Goal: Task Accomplishment & Management: Manage account settings

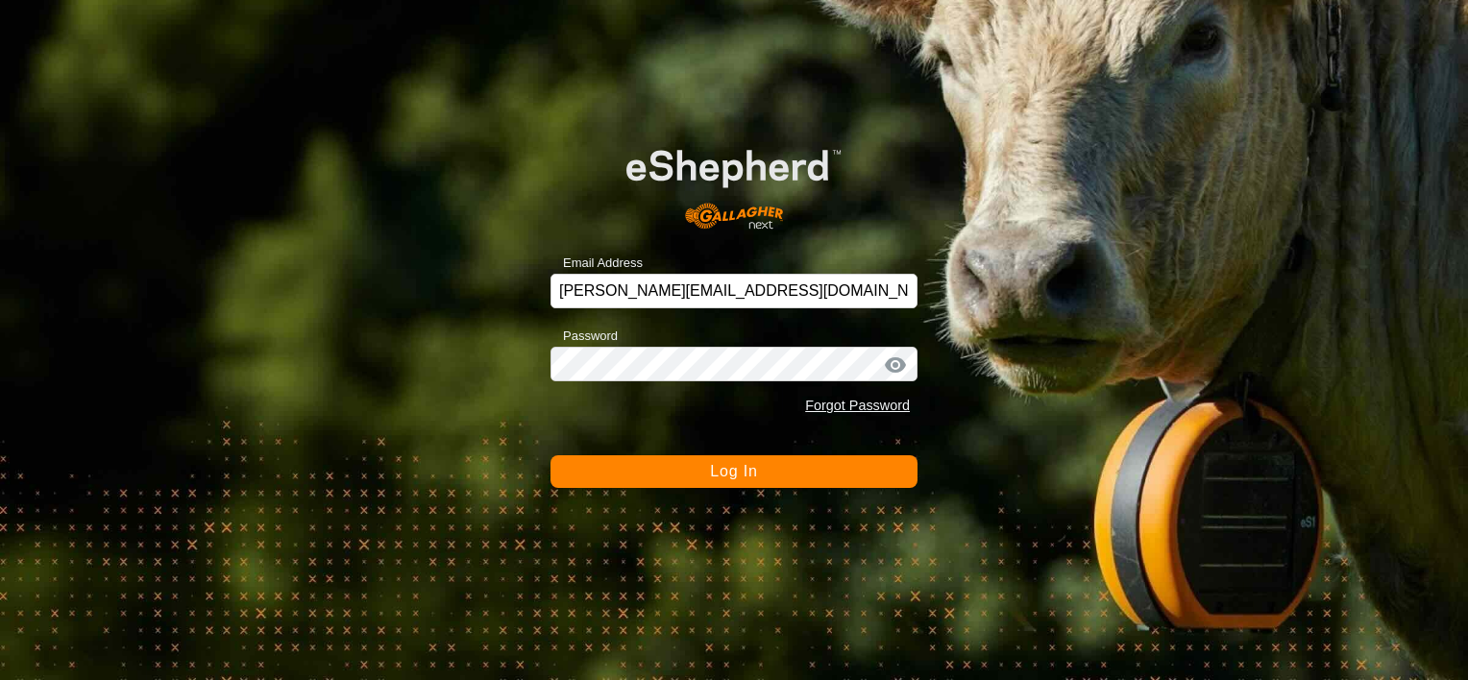
click at [740, 491] on div "Email Address gareth_scholz@bigpond.com Password Forgot Password Log In" at bounding box center [734, 340] width 1468 height 680
click at [760, 473] on button "Log In" at bounding box center [734, 471] width 367 height 33
